Goal: Transaction & Acquisition: Download file/media

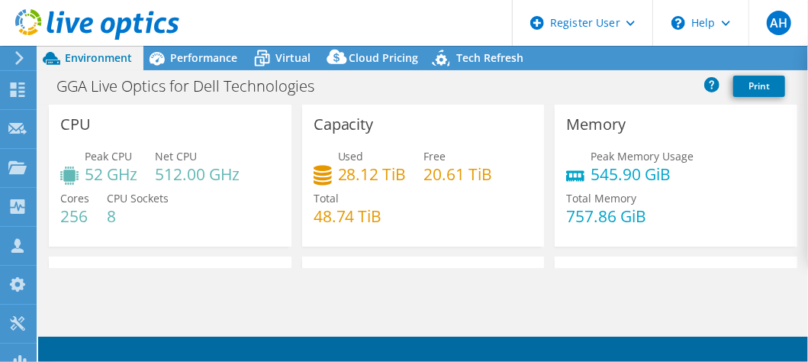
select select "USD"
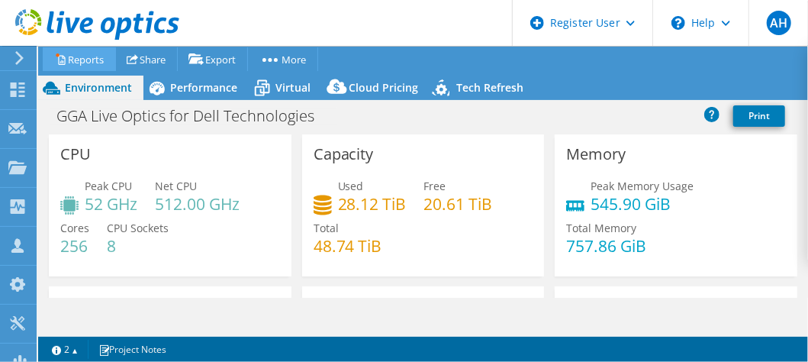
click at [89, 63] on link "Reports" at bounding box center [79, 59] width 73 height 24
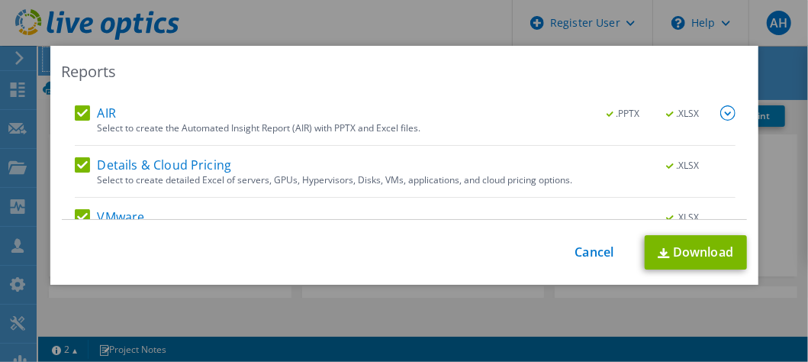
scroll to position [153, 0]
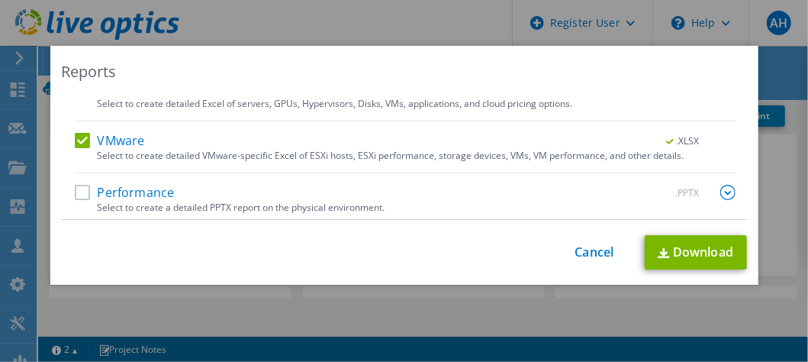
click at [76, 194] on label "Performance" at bounding box center [125, 192] width 100 height 15
click at [0, 0] on input "Performance" at bounding box center [0, 0] width 0 height 0
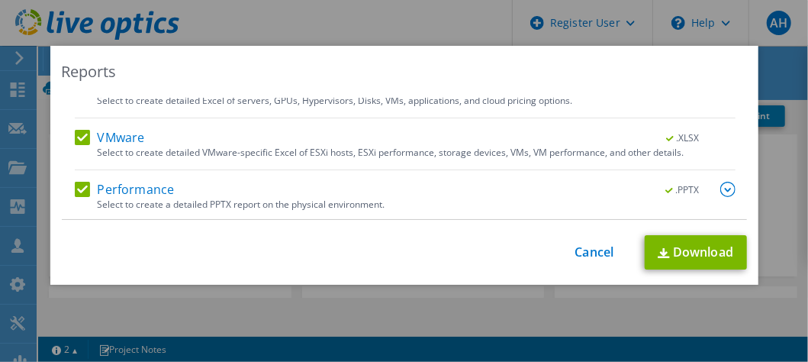
scroll to position [156, 0]
click at [721, 188] on img at bounding box center [728, 188] width 15 height 15
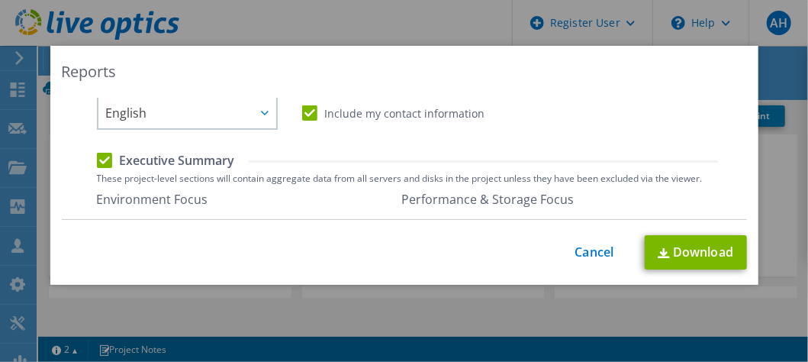
scroll to position [386, 0]
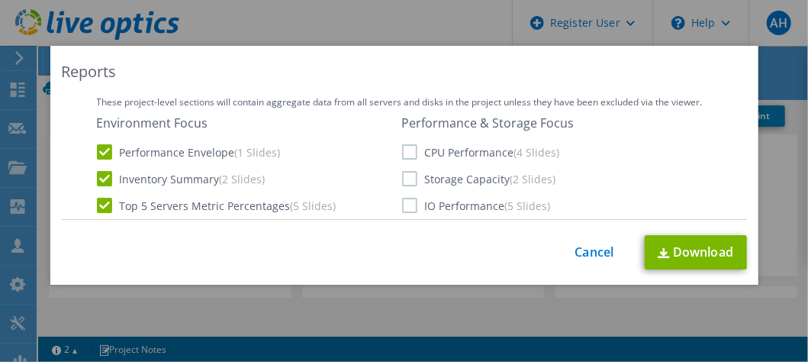
click at [405, 150] on label "CPU Performance (4 Slides)" at bounding box center [481, 151] width 158 height 15
click at [0, 0] on input "CPU Performance (4 Slides)" at bounding box center [0, 0] width 0 height 0
click at [406, 174] on label "Storage Capacity (2 Slides)" at bounding box center [479, 178] width 154 height 15
click at [0, 0] on input "Storage Capacity (2 Slides)" at bounding box center [0, 0] width 0 height 0
click at [405, 207] on label "IO Performance (5 Slides)" at bounding box center [476, 205] width 149 height 15
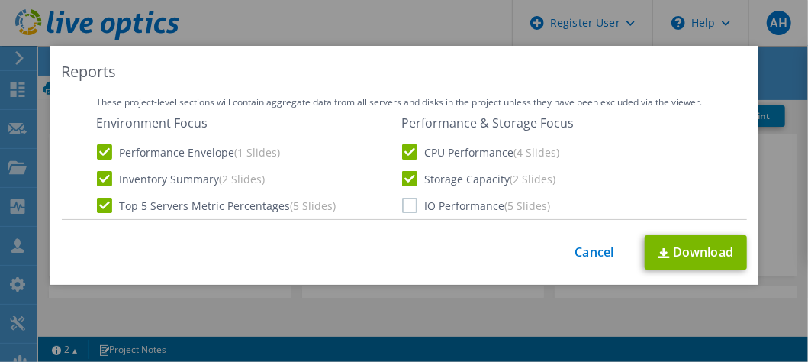
click at [0, 0] on input "IO Performance (5 Slides)" at bounding box center [0, 0] width 0 height 0
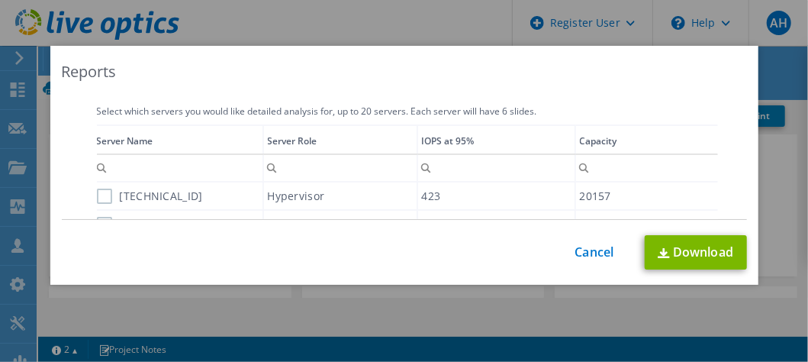
scroll to position [615, 0]
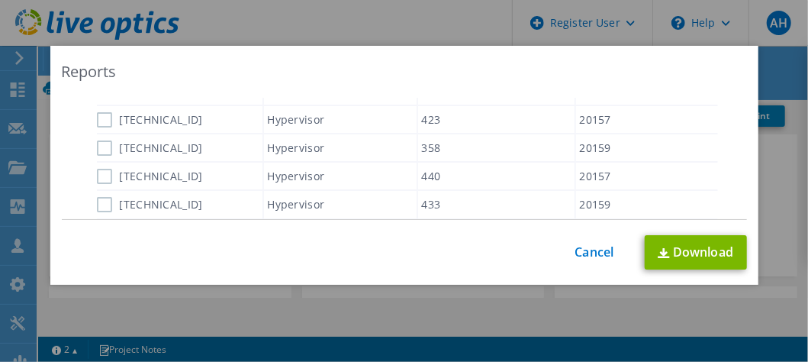
drag, startPoint x: 93, startPoint y: 113, endPoint x: 92, endPoint y: 121, distance: 8.4
click at [97, 120] on div "Server Name Server Role IOPS at 95% Capacity Contains Does not contain Starts w…" at bounding box center [407, 134] width 621 height 172
click at [98, 119] on label "[TECHNICAL_ID]" at bounding box center [150, 119] width 106 height 15
click at [0, 0] on input "[TECHNICAL_ID]" at bounding box center [0, 0] width 0 height 0
click at [97, 154] on div "[TECHNICAL_ID]" at bounding box center [180, 147] width 166 height 27
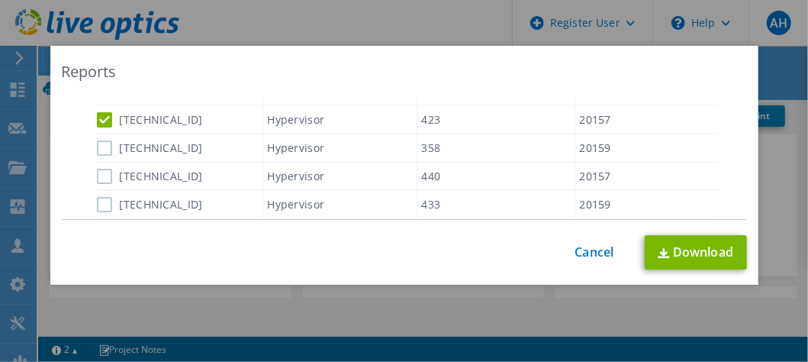
click at [98, 144] on label "[TECHNICAL_ID]" at bounding box center [150, 147] width 106 height 15
click at [0, 0] on input "[TECHNICAL_ID]" at bounding box center [0, 0] width 0 height 0
click at [102, 177] on label "[TECHNICAL_ID]" at bounding box center [150, 176] width 106 height 15
click at [0, 0] on input "[TECHNICAL_ID]" at bounding box center [0, 0] width 0 height 0
click at [97, 206] on label "[TECHNICAL_ID]" at bounding box center [150, 204] width 106 height 15
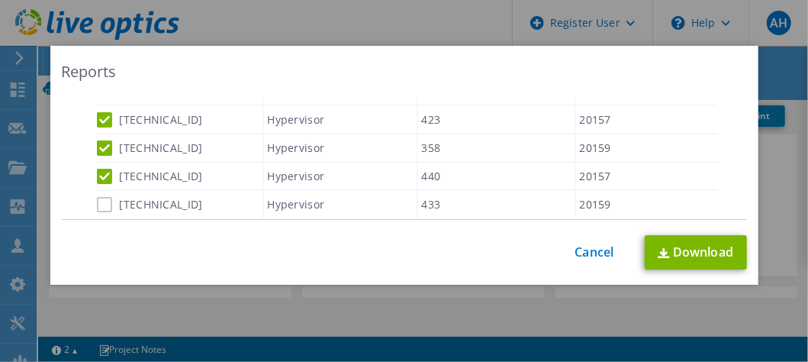
click at [0, 0] on input "[TECHNICAL_ID]" at bounding box center [0, 0] width 0 height 0
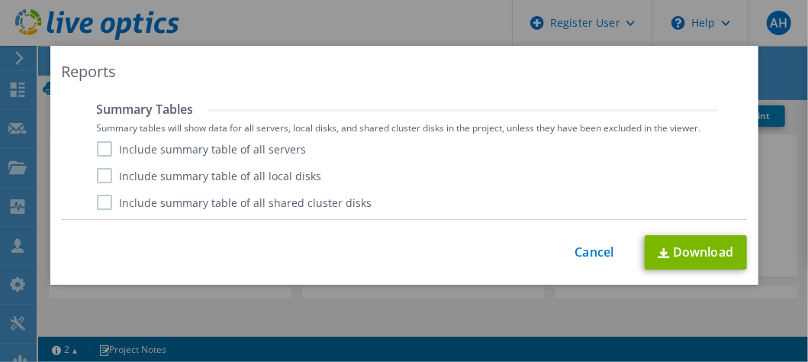
scroll to position [1205, 0]
click at [99, 148] on label "Include summary table of all servers" at bounding box center [202, 147] width 210 height 15
click at [0, 0] on input "Include summary table of all servers" at bounding box center [0, 0] width 0 height 0
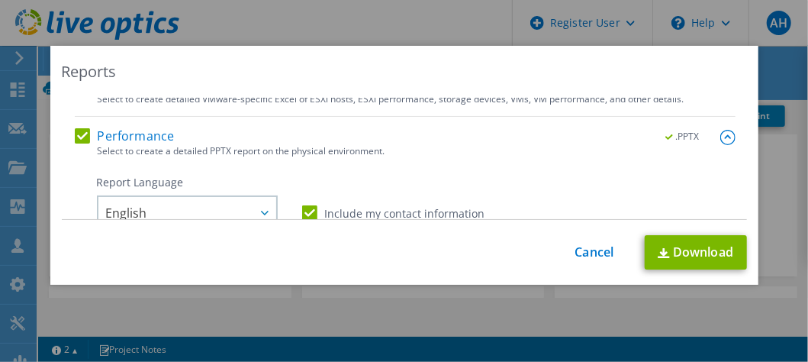
scroll to position [284, 0]
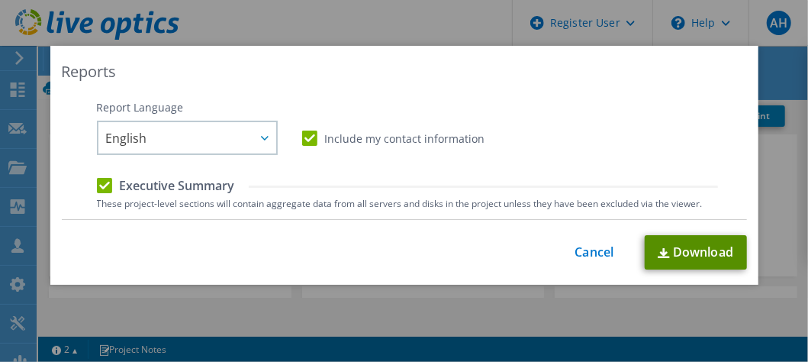
click at [705, 256] on link "Download" at bounding box center [696, 252] width 102 height 34
click at [268, 92] on div "Reports Select Region for Cloud Pricing Asia Pacific ([GEOGRAPHIC_DATA]) [GEOGR…" at bounding box center [404, 165] width 708 height 239
click at [586, 256] on link "Cancel" at bounding box center [595, 252] width 39 height 15
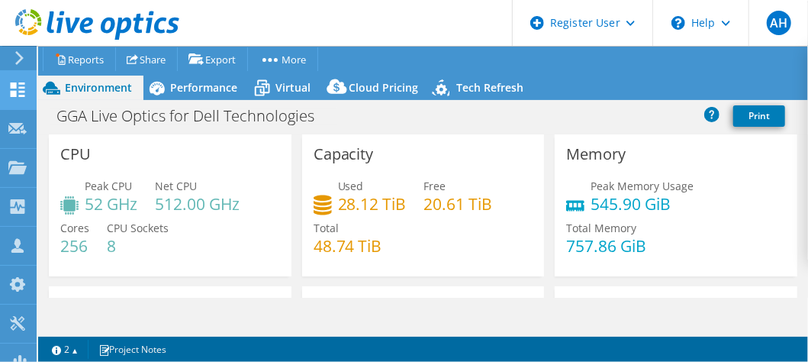
click at [19, 89] on icon at bounding box center [17, 89] width 18 height 15
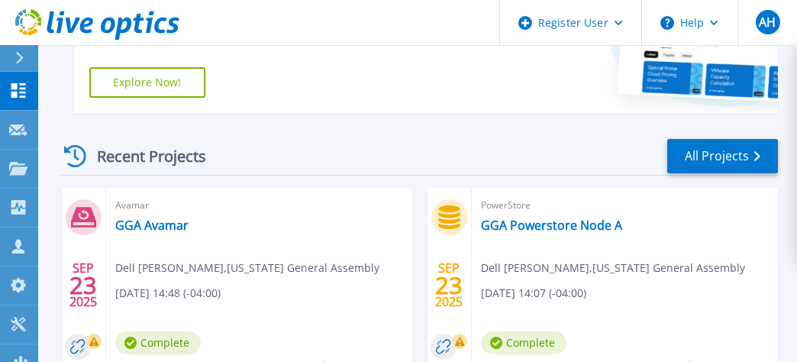
scroll to position [458, 0]
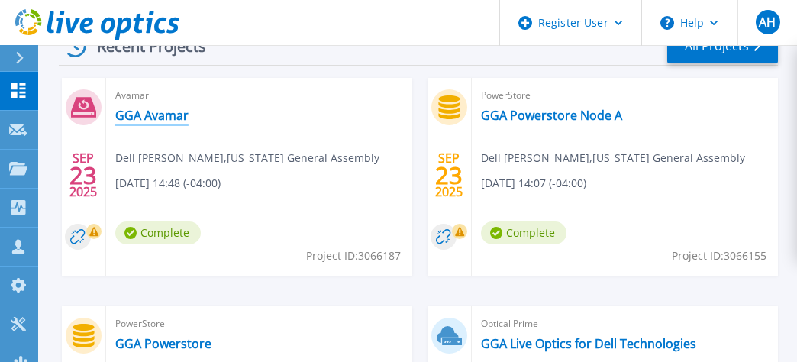
click at [137, 113] on link "GGA Avamar" at bounding box center [151, 115] width 73 height 15
